Goal: Information Seeking & Learning: Find specific fact

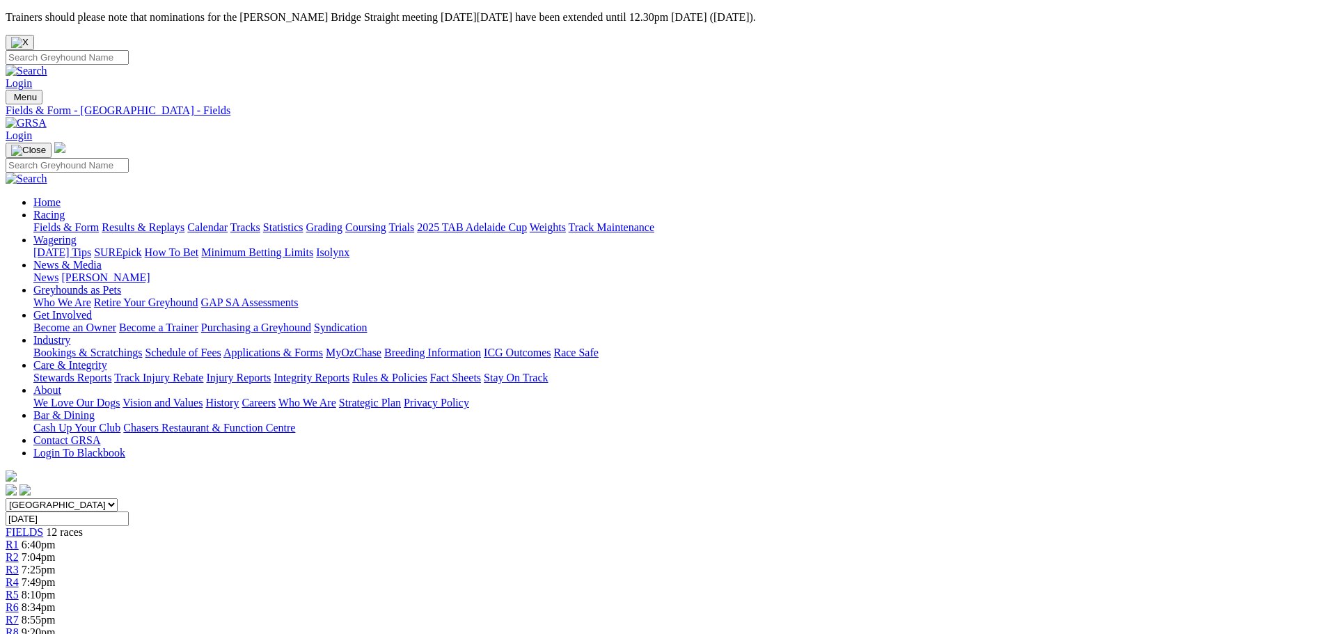
click at [184, 221] on link "Results & Replays" at bounding box center [143, 227] width 83 height 12
click at [865, 634] on div "R9 8 7 4 5" at bounding box center [663, 645] width 1315 height 13
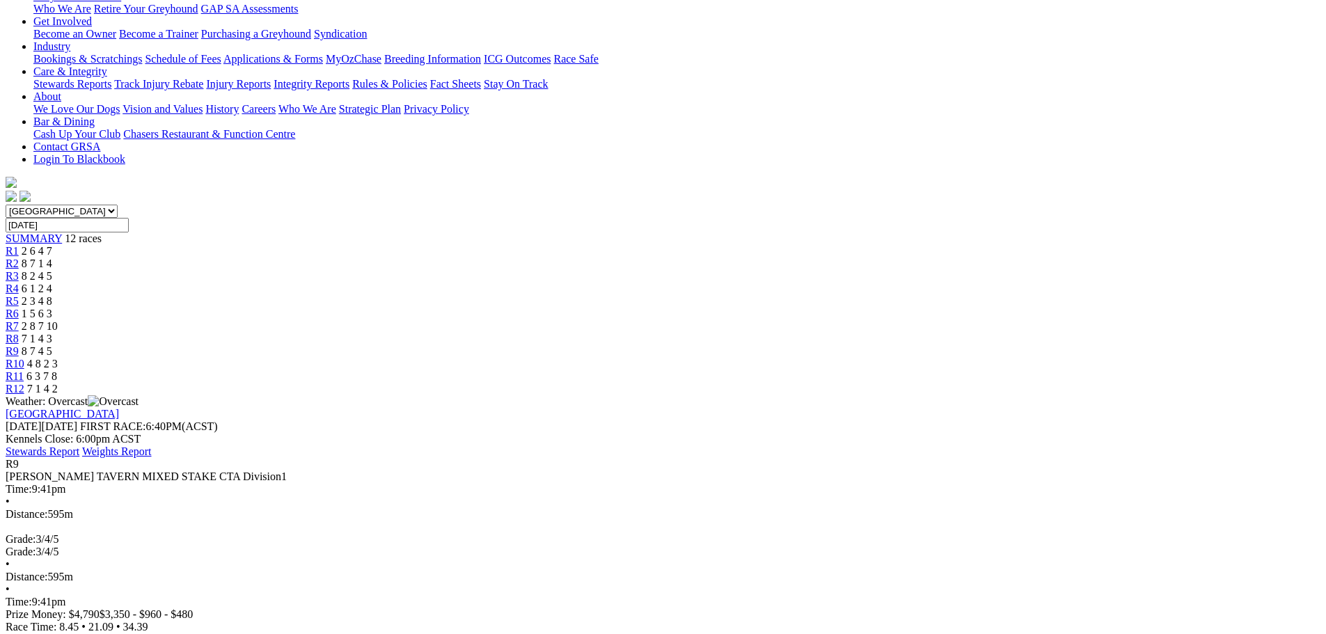
scroll to position [348, 0]
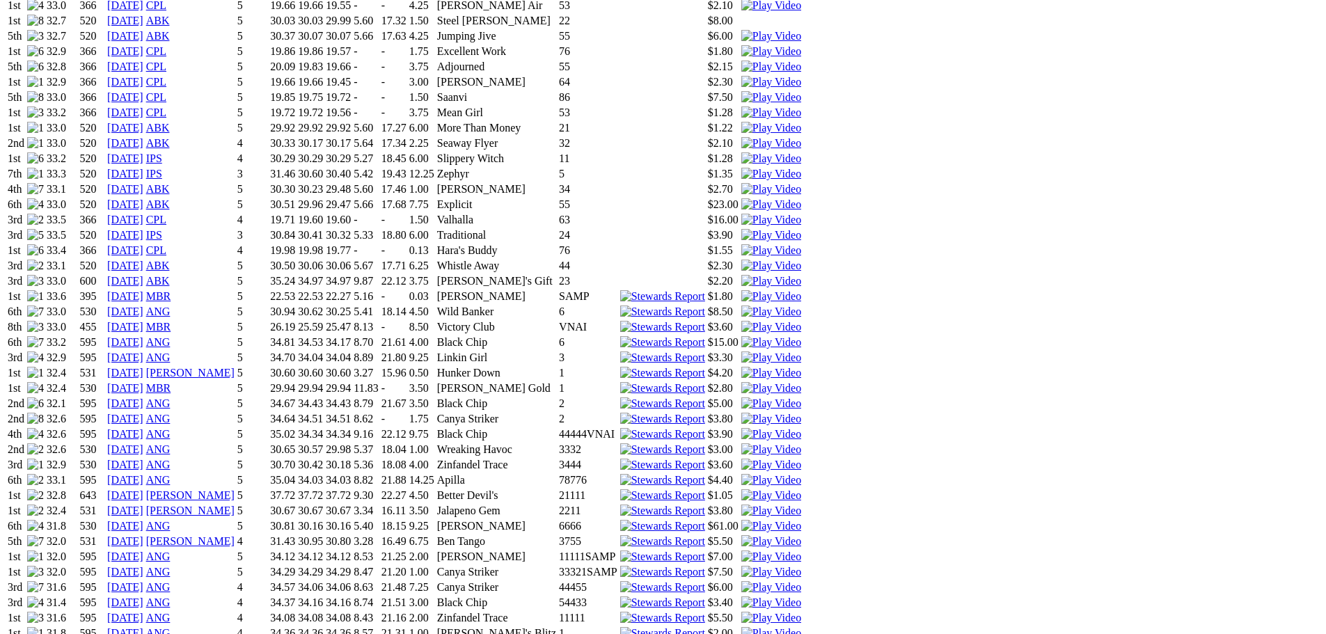
scroll to position [1184, 0]
